Goal: Information Seeking & Learning: Learn about a topic

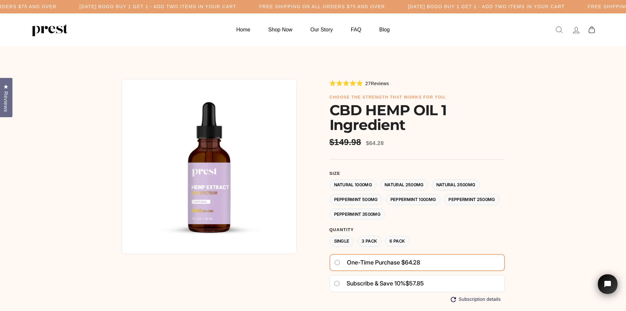
click at [401, 186] on label "Natural 2500MG" at bounding box center [404, 184] width 48 height 11
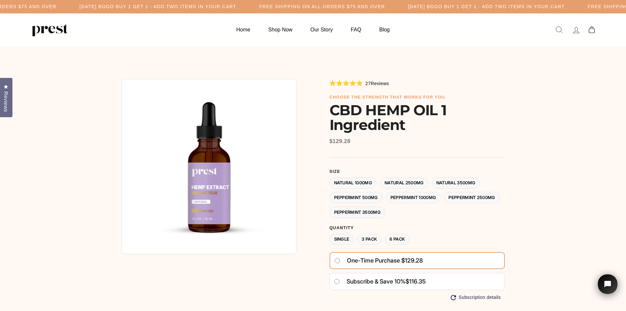
click at [450, 181] on label "Natural 3500MG" at bounding box center [455, 182] width 48 height 11
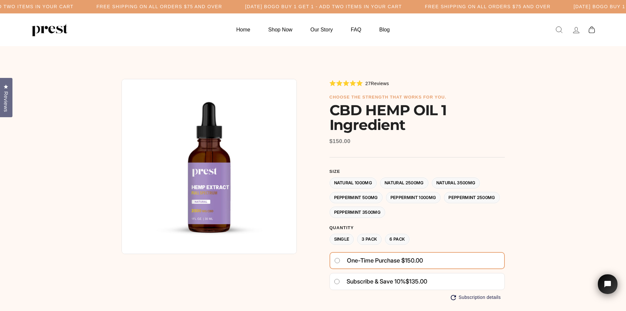
click at [385, 212] on label "Peppermint 3500MG" at bounding box center [357, 212] width 56 height 11
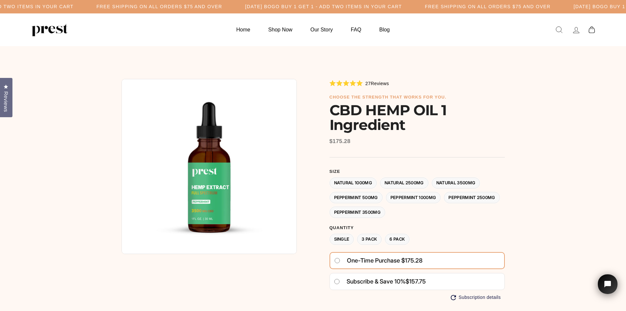
click at [370, 197] on label "Peppermint 500MG" at bounding box center [355, 197] width 53 height 11
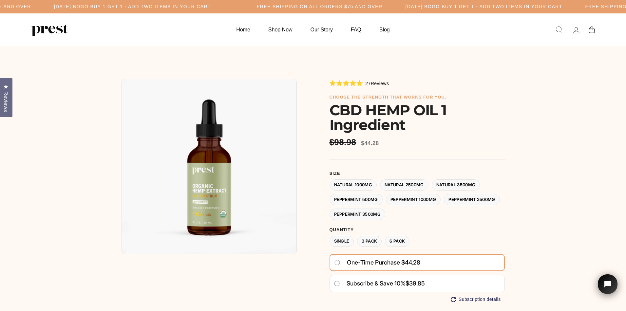
click at [399, 198] on label "Peppermint 1000MG" at bounding box center [413, 199] width 55 height 11
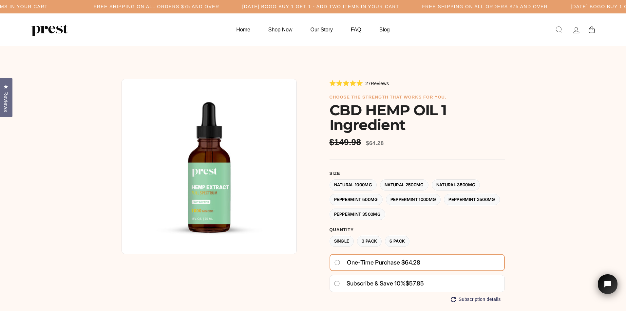
click at [364, 200] on label "Peppermint 500MG" at bounding box center [355, 199] width 53 height 11
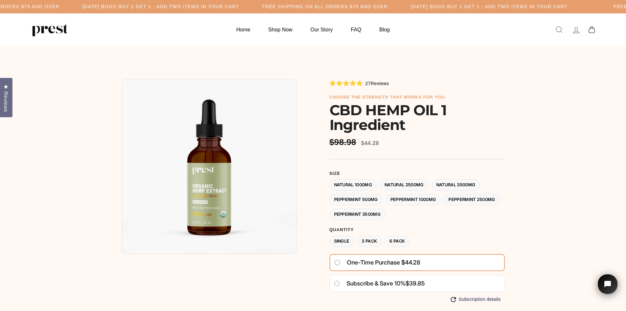
click at [224, 59] on div at bounding box center [313, 249] width 416 height 406
click at [218, 58] on div at bounding box center [313, 249] width 416 height 406
click at [218, 62] on div at bounding box center [313, 249] width 416 height 406
click at [373, 223] on form "**********" at bounding box center [416, 238] width 175 height 134
click at [428, 133] on div "5.0 Rated 5.0 out of 5 stars 27 Reviews Click to scroll to reviews choose the s…" at bounding box center [416, 249] width 175 height 340
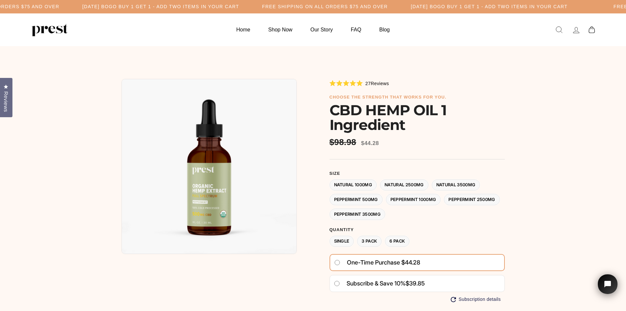
click at [385, 216] on label "Peppermint 3500MG" at bounding box center [357, 214] width 56 height 11
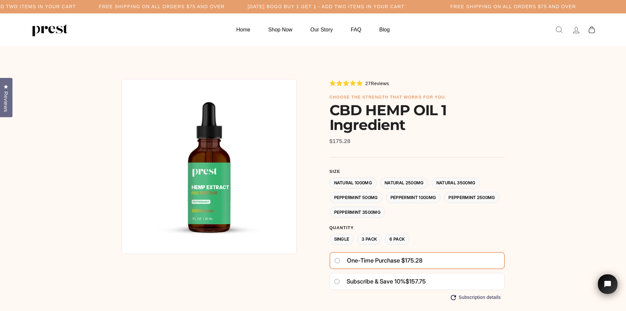
click at [366, 196] on label "Peppermint 500MG" at bounding box center [355, 197] width 53 height 11
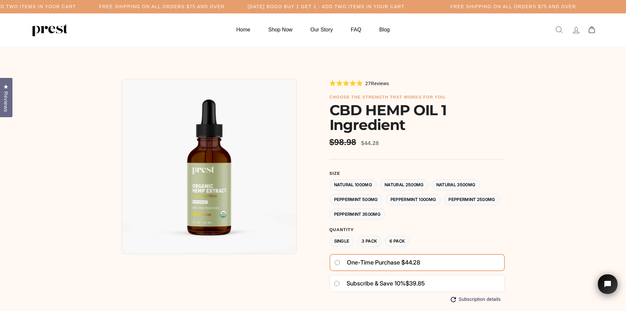
click at [385, 215] on label "Peppermint 3500MG" at bounding box center [357, 214] width 56 height 11
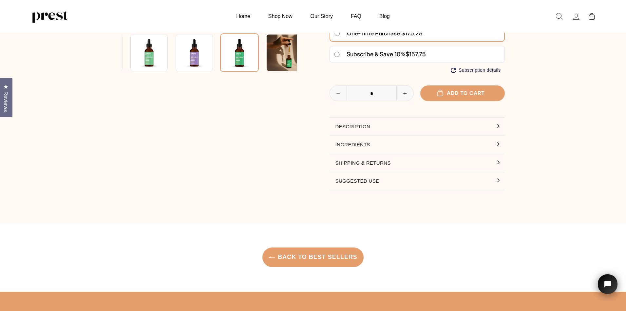
scroll to position [196, 0]
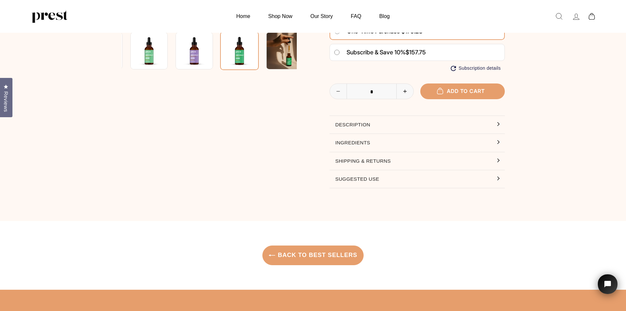
click at [372, 127] on button "Description" at bounding box center [416, 125] width 175 height 18
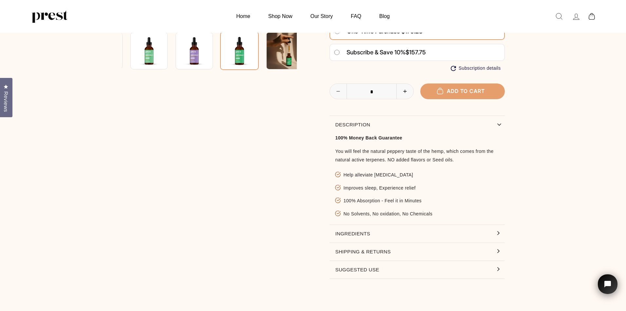
click at [372, 127] on button "Description" at bounding box center [416, 125] width 175 height 18
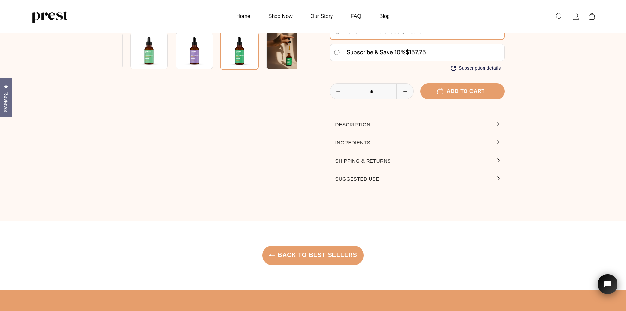
click at [366, 166] on button "Shipping & Returns" at bounding box center [416, 161] width 175 height 18
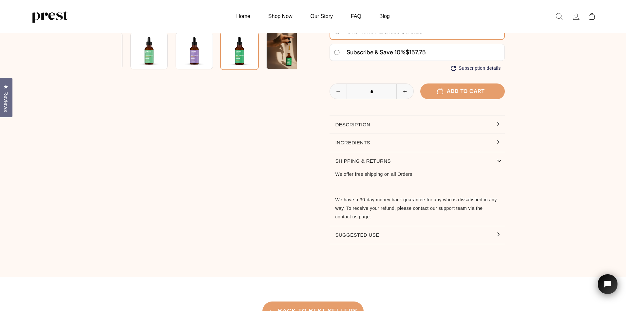
click at [364, 161] on button "Shipping & Returns" at bounding box center [416, 161] width 175 height 18
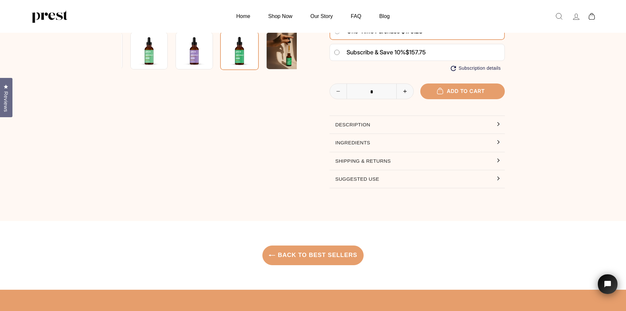
click at [358, 143] on button "Ingredients" at bounding box center [416, 143] width 175 height 18
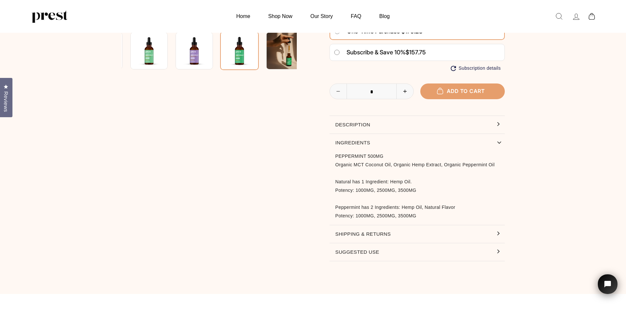
click at [355, 140] on button "Ingredients" at bounding box center [416, 143] width 175 height 18
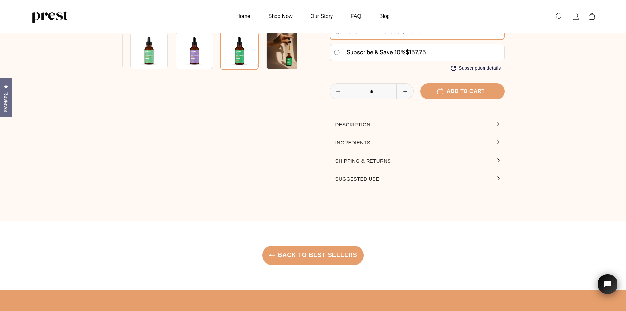
click at [363, 174] on button "Suggested Use" at bounding box center [416, 179] width 175 height 18
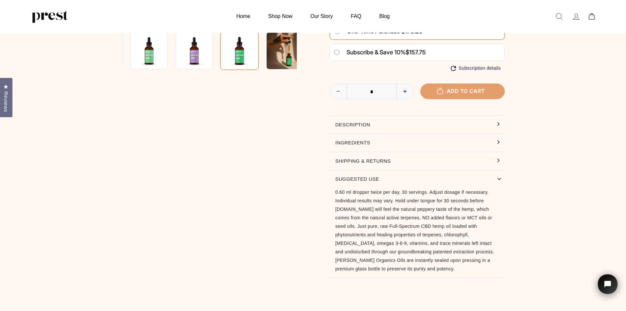
click at [340, 176] on button "Suggested Use" at bounding box center [416, 179] width 175 height 18
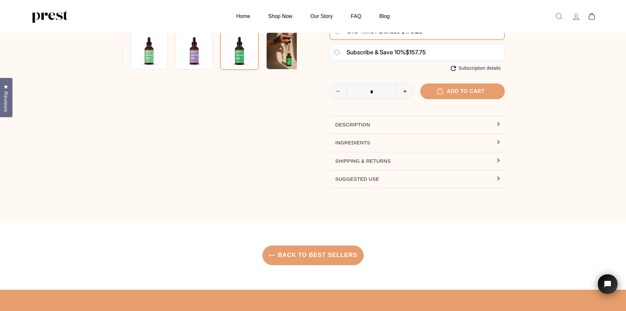
scroll to position [0, 0]
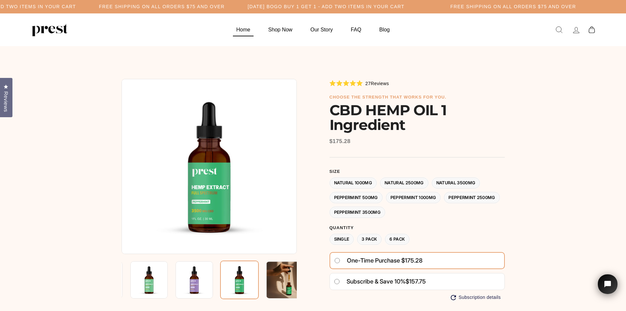
click at [246, 31] on link "Home" at bounding box center [243, 29] width 30 height 13
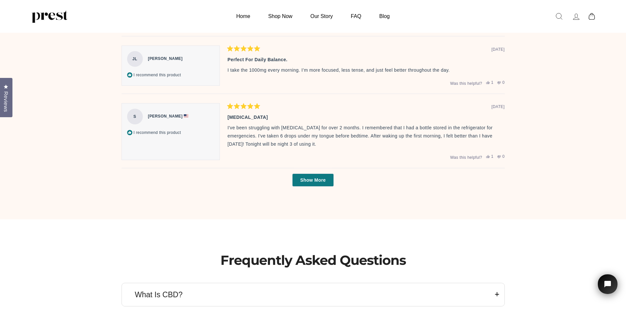
scroll to position [2050, 0]
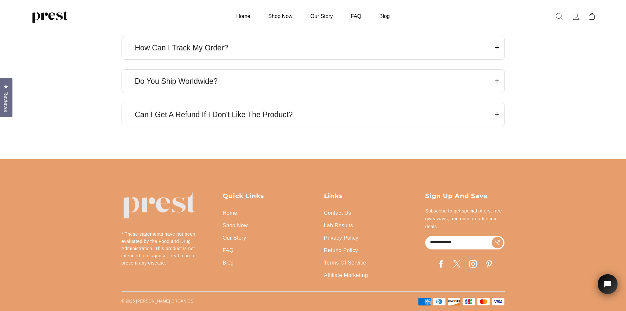
drag, startPoint x: 552, startPoint y: 59, endPoint x: 545, endPoint y: 183, distance: 123.9
click at [337, 274] on link "Affiliate Marketing" at bounding box center [346, 275] width 44 height 12
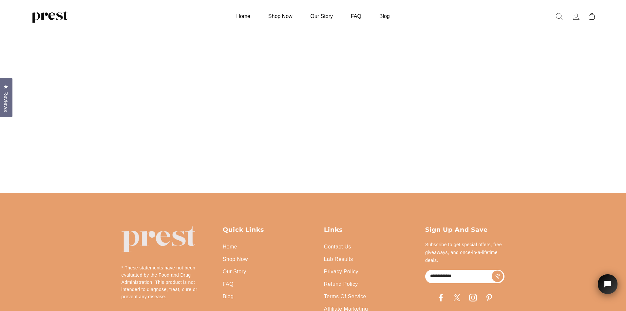
scroll to position [311, 0]
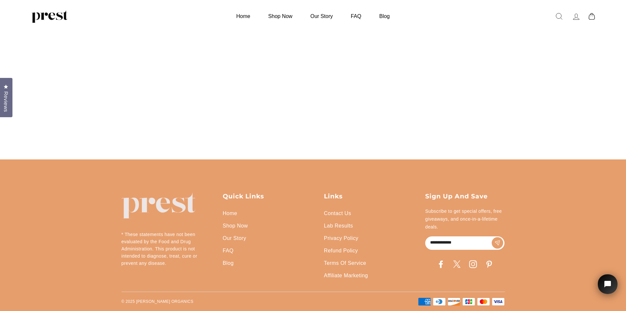
click at [335, 225] on link "Lab Results" at bounding box center [338, 226] width 29 height 12
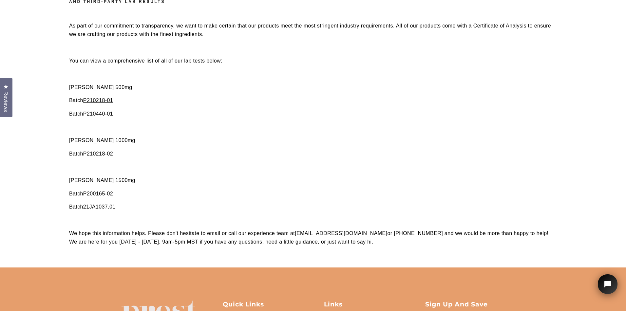
scroll to position [65, 0]
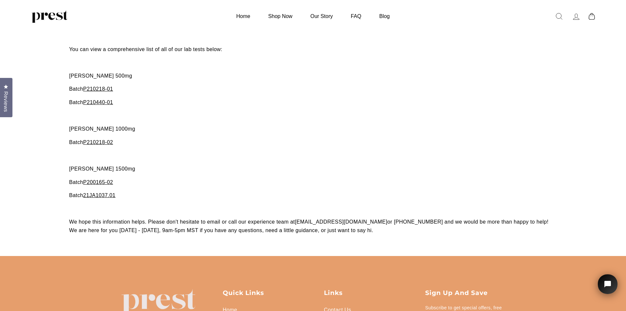
click at [97, 181] on span "P200165-02" at bounding box center [98, 182] width 30 height 6
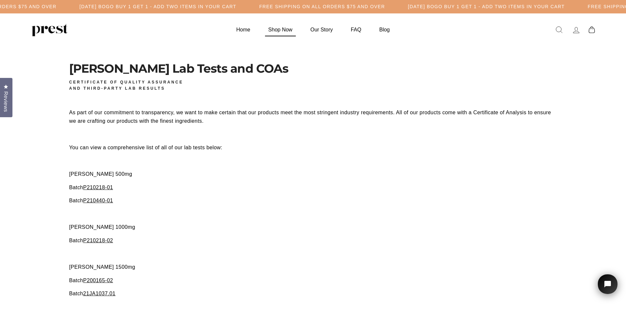
click at [276, 28] on link "Shop Now" at bounding box center [280, 29] width 41 height 13
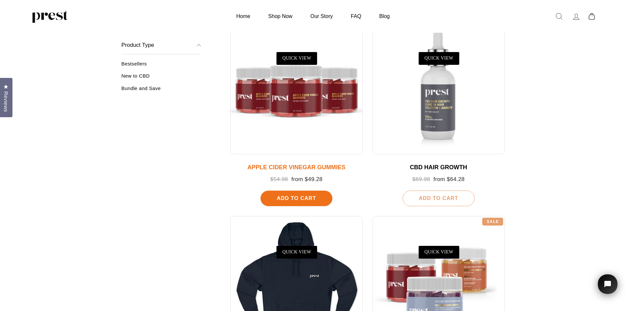
scroll to position [524, 0]
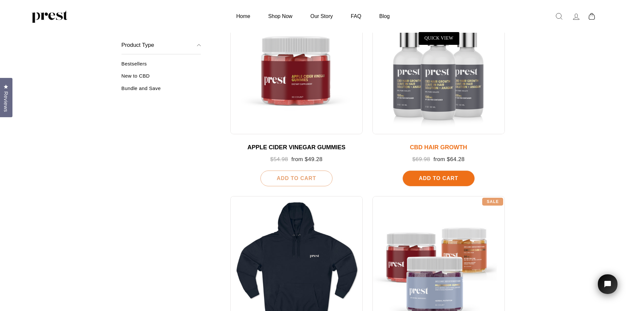
click at [446, 106] on div at bounding box center [438, 68] width 132 height 132
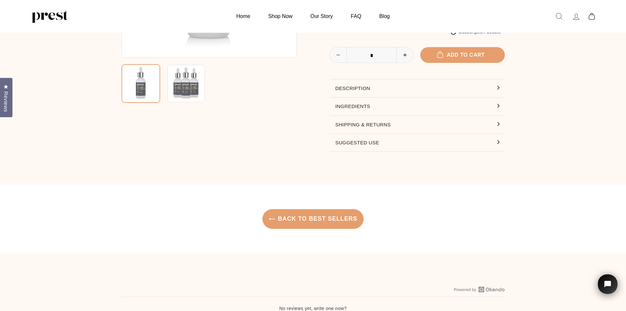
click at [355, 85] on button "Description" at bounding box center [416, 89] width 175 height 18
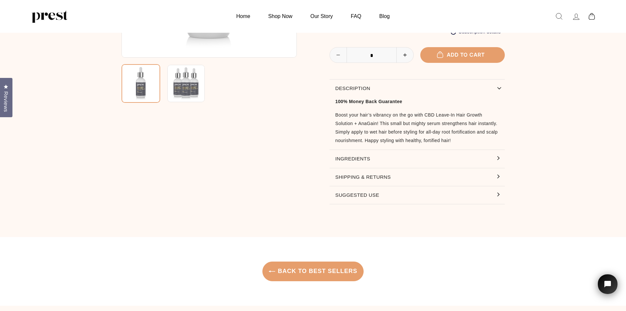
click at [353, 159] on button "Ingredients" at bounding box center [416, 159] width 175 height 18
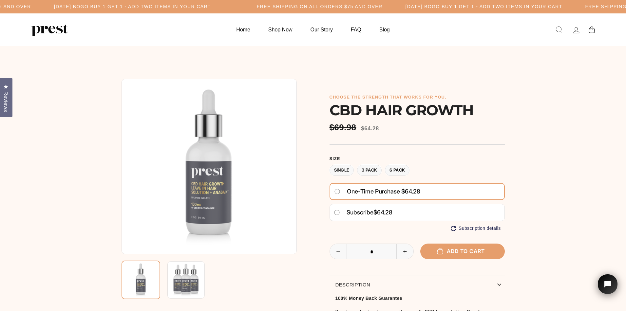
click at [354, 148] on div "**********" at bounding box center [416, 285] width 175 height 412
click at [395, 171] on label "6 Pack" at bounding box center [397, 170] width 25 height 11
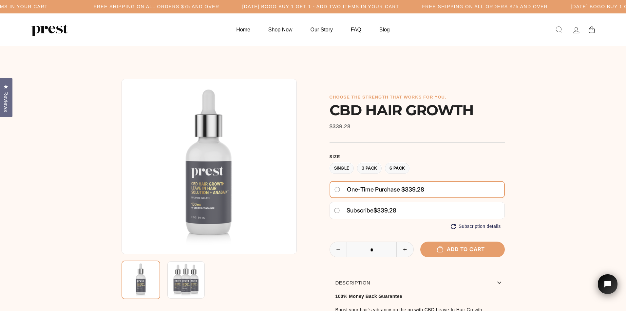
click at [380, 168] on label "3 Pack" at bounding box center [369, 168] width 25 height 11
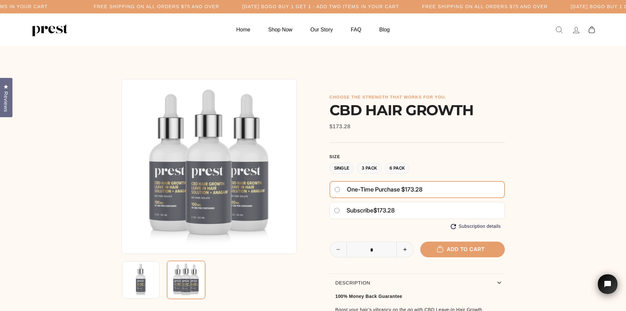
click at [340, 169] on label "Single" at bounding box center [341, 168] width 25 height 11
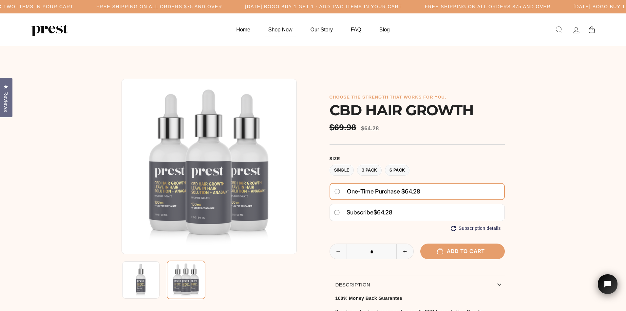
click at [276, 31] on link "Shop Now" at bounding box center [280, 29] width 41 height 13
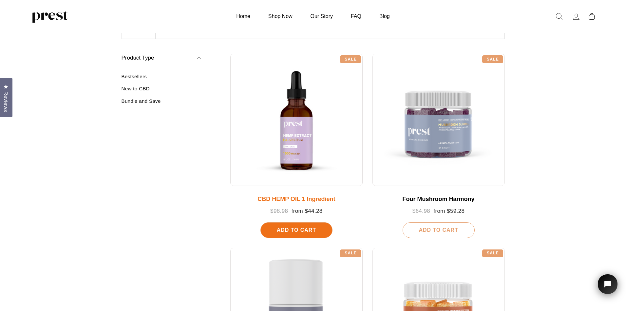
scroll to position [58, 0]
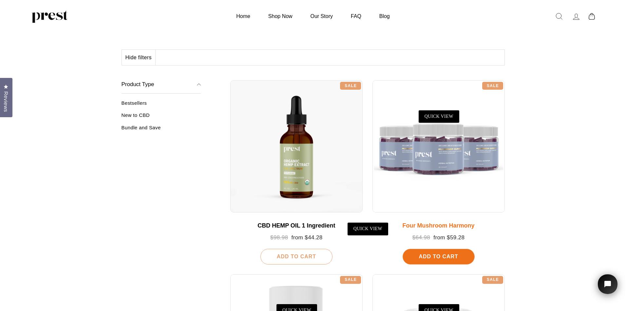
click at [421, 162] on div at bounding box center [438, 146] width 132 height 132
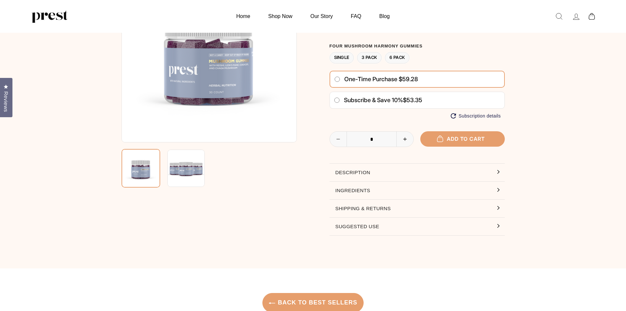
scroll to position [131, 0]
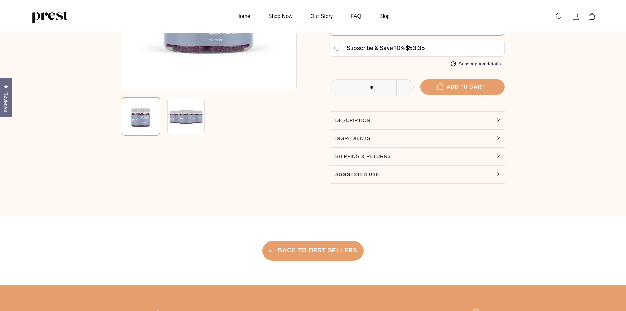
click at [355, 119] on button "Description" at bounding box center [416, 121] width 175 height 18
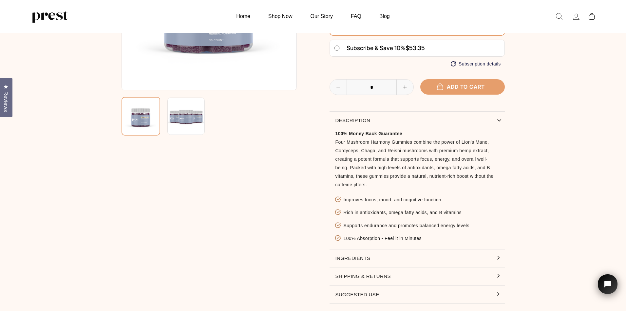
scroll to position [0, 0]
click at [355, 119] on button "Description" at bounding box center [416, 121] width 175 height 18
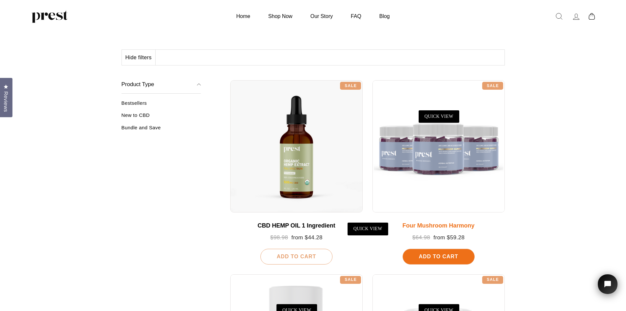
click at [459, 163] on div at bounding box center [438, 146] width 132 height 132
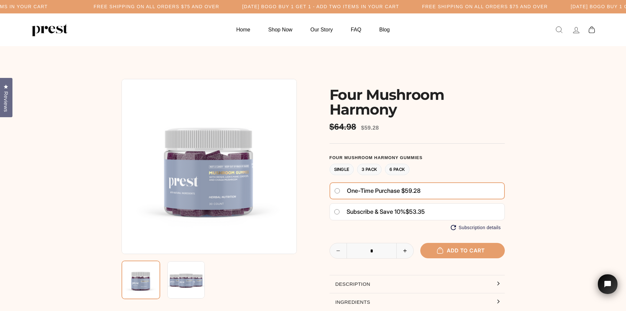
click at [373, 170] on label "3 Pack" at bounding box center [369, 169] width 25 height 11
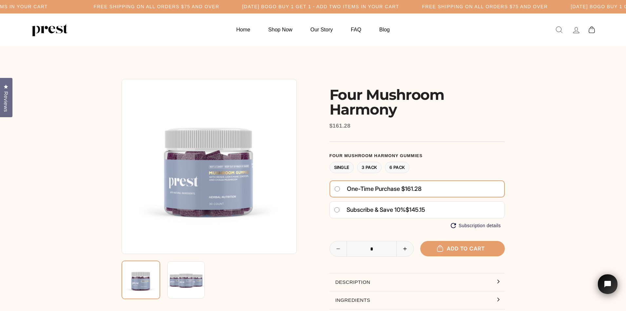
click at [345, 170] on label "Single" at bounding box center [341, 167] width 25 height 11
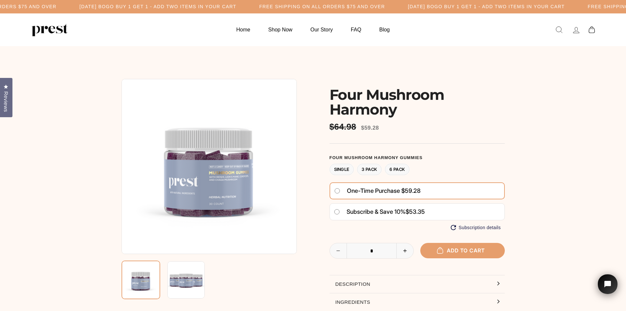
click at [364, 169] on label "3 Pack" at bounding box center [369, 169] width 25 height 11
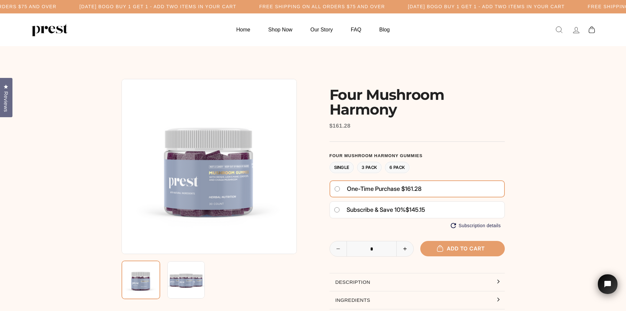
click at [399, 166] on label "6 Pack" at bounding box center [397, 167] width 25 height 11
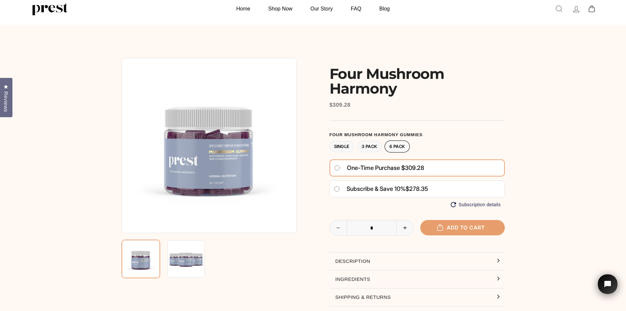
scroll to position [33, 0]
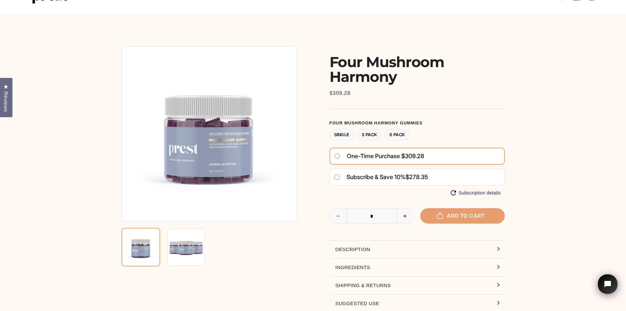
click at [369, 135] on label "3 Pack" at bounding box center [369, 134] width 25 height 11
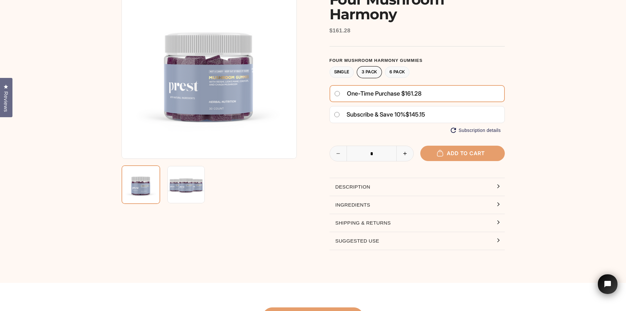
scroll to position [164, 0]
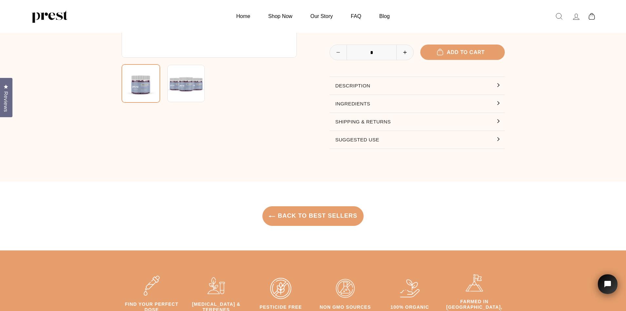
click at [351, 78] on button "Description" at bounding box center [416, 86] width 175 height 18
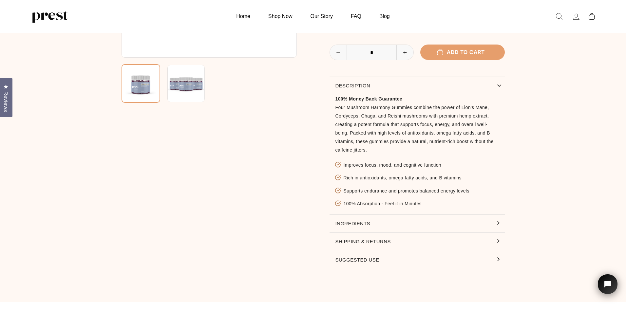
click at [352, 84] on button "Description" at bounding box center [416, 86] width 175 height 18
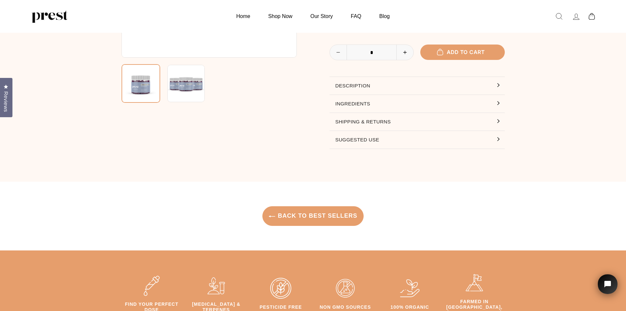
click at [360, 102] on button "Ingredients" at bounding box center [416, 104] width 175 height 18
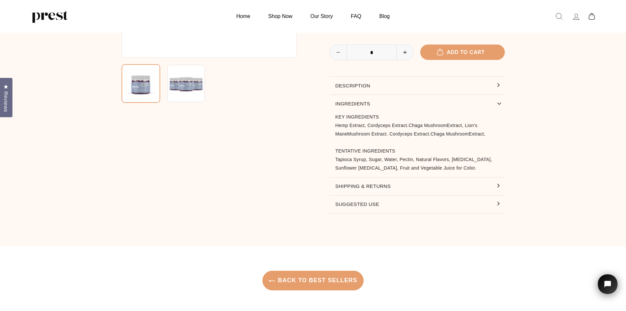
click at [360, 102] on button "Ingredients" at bounding box center [416, 104] width 175 height 18
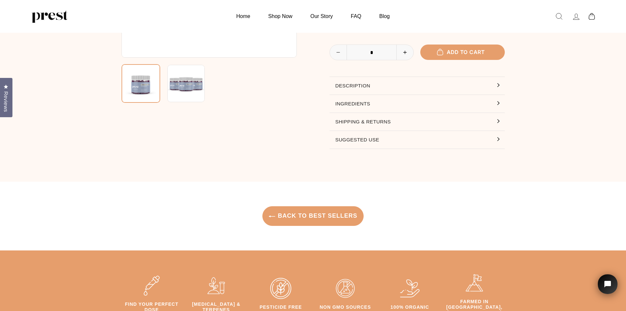
click at [367, 139] on button "Suggested Use" at bounding box center [416, 140] width 175 height 18
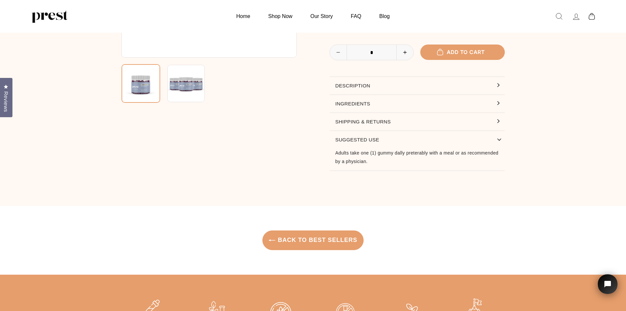
click at [367, 139] on button "Suggested Use" at bounding box center [416, 140] width 175 height 18
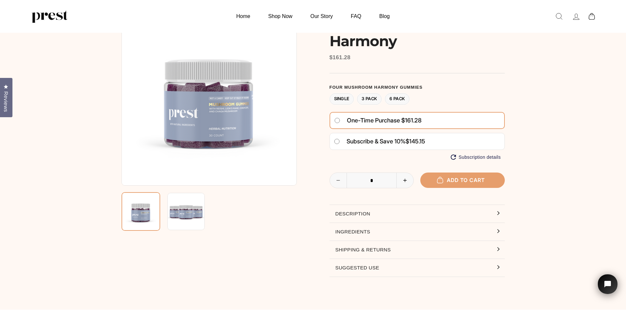
scroll to position [33, 0]
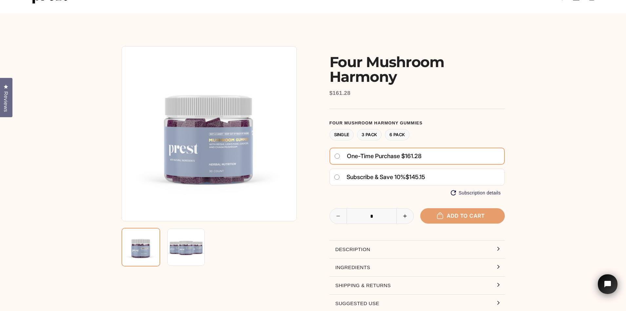
click at [191, 242] on img at bounding box center [185, 246] width 37 height 37
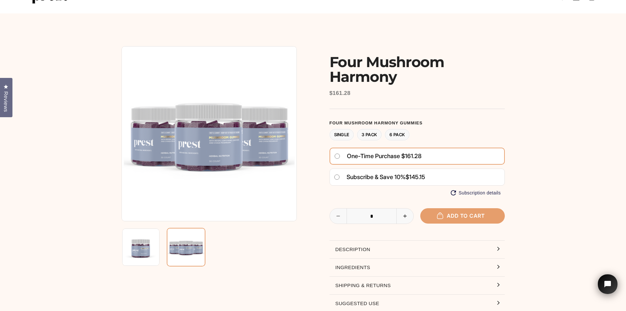
click at [220, 162] on img at bounding box center [208, 133] width 175 height 175
click at [341, 134] on label "Single" at bounding box center [341, 134] width 25 height 11
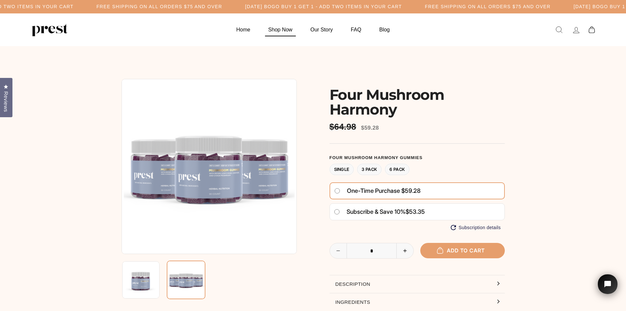
click at [286, 29] on link "Shop Now" at bounding box center [280, 29] width 41 height 13
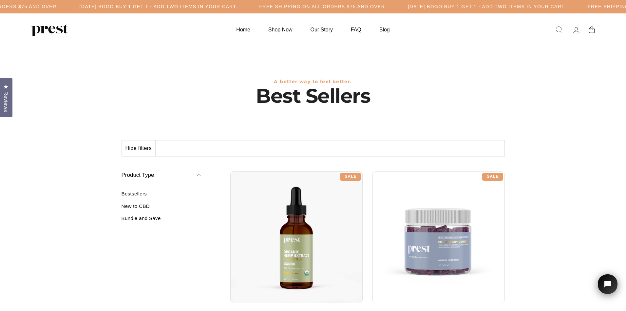
click at [93, 75] on div "Best Sellers A better way to feel better." at bounding box center [313, 76] width 626 height 61
click at [82, 85] on div "Best Sellers A better way to feel better." at bounding box center [313, 76] width 626 height 61
click at [320, 28] on link "Our Story" at bounding box center [321, 29] width 39 height 13
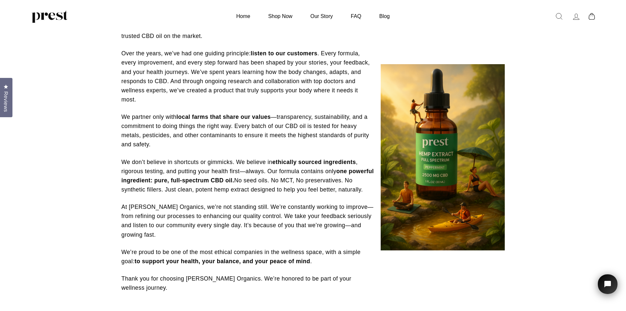
scroll to position [196, 0]
click at [259, 138] on p "We partner only with local farms that share our values —transparency, sustainab…" at bounding box center [247, 130] width 252 height 37
